Goal: Task Accomplishment & Management: Manage account settings

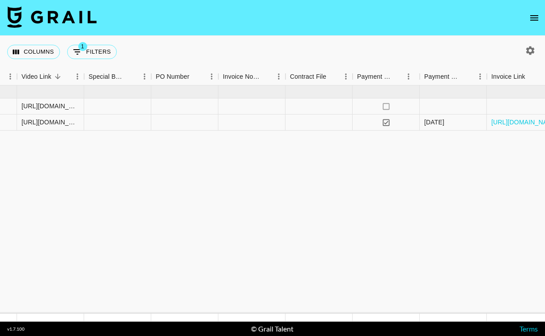
scroll to position [0, 694]
click at [306, 106] on div at bounding box center [318, 106] width 67 height 16
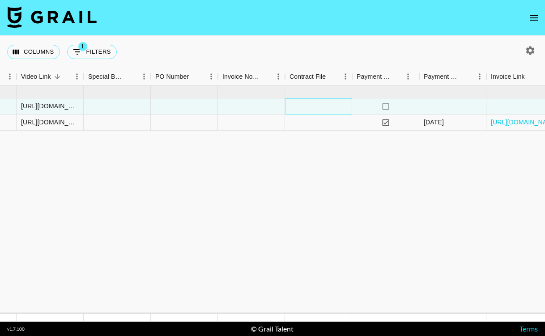
click at [306, 106] on div at bounding box center [318, 106] width 67 height 16
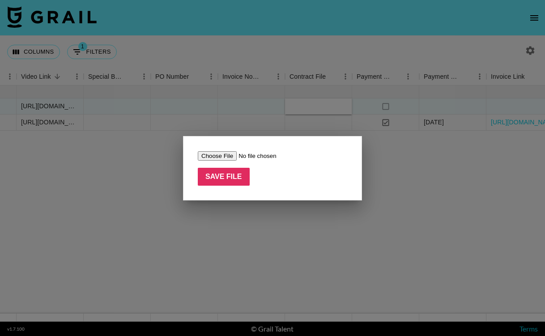
click at [259, 73] on div at bounding box center [272, 168] width 545 height 336
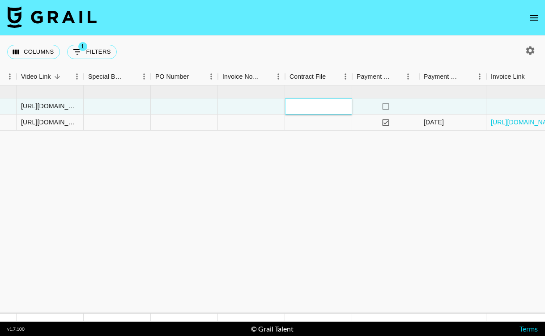
click at [320, 109] on div at bounding box center [318, 106] width 67 height 16
click at [321, 109] on div at bounding box center [318, 106] width 67 height 16
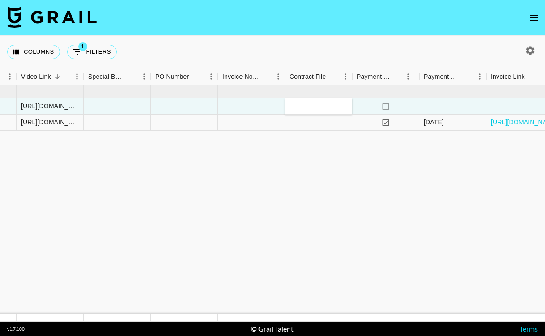
click at [315, 105] on div at bounding box center [318, 106] width 67 height 16
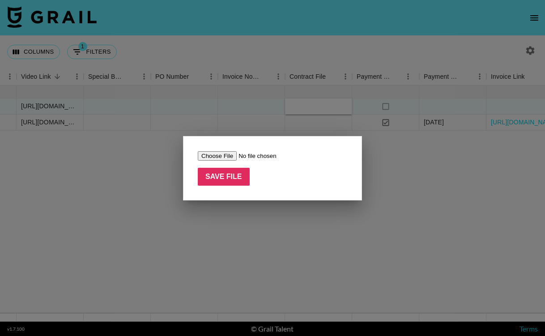
click at [214, 157] on input "file" at bounding box center [254, 155] width 113 height 9
type input "C:\fakepath\Complete_with_Docusign_Aeropostale_x_Taline_.pdf"
click at [214, 184] on input "Save File" at bounding box center [224, 177] width 52 height 18
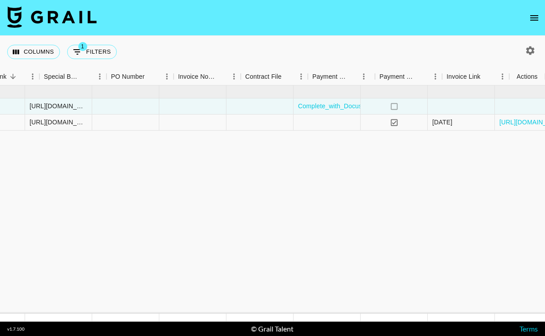
scroll to position [0, 739]
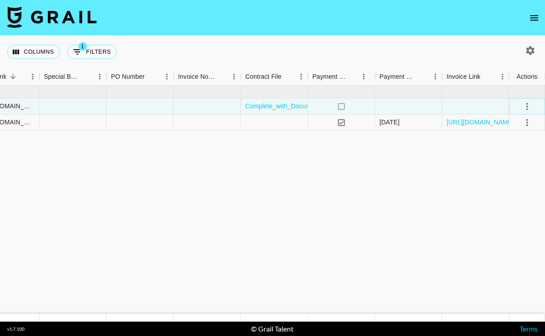
click at [525, 105] on icon "select merge strategy" at bounding box center [526, 106] width 11 height 11
click at [512, 190] on div "Approve" at bounding box center [507, 190] width 27 height 11
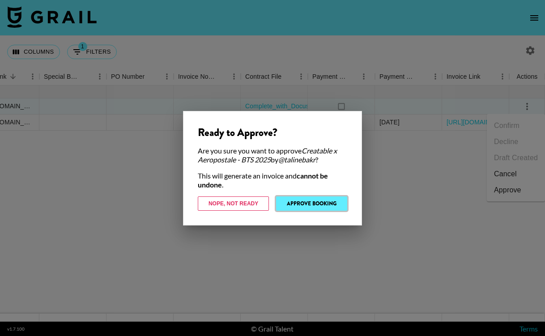
click at [317, 200] on button "Approve Booking" at bounding box center [311, 203] width 71 height 14
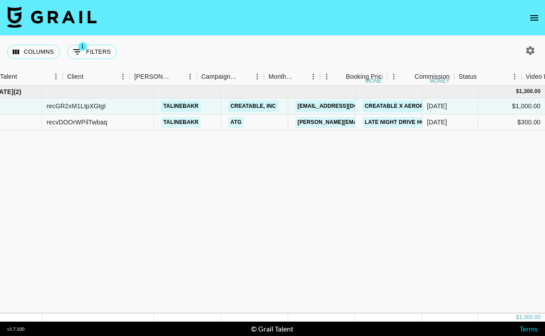
scroll to position [0, 0]
